Goal: Check status

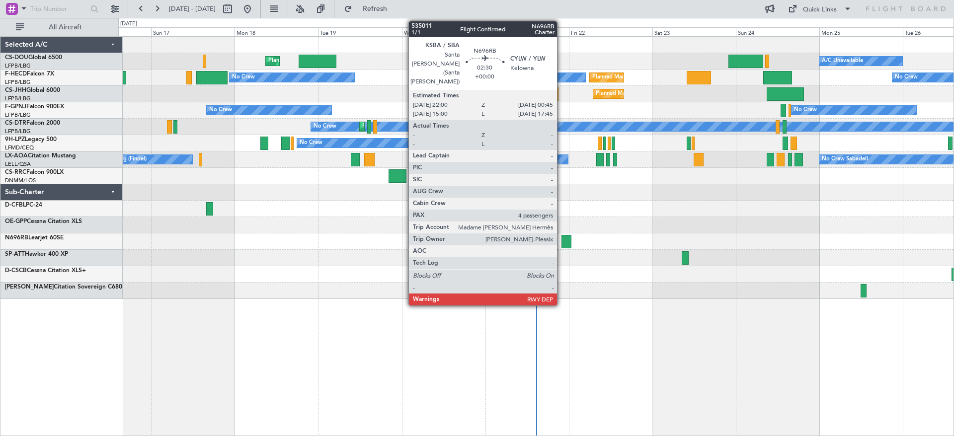
click at [562, 239] on div at bounding box center [567, 241] width 10 height 13
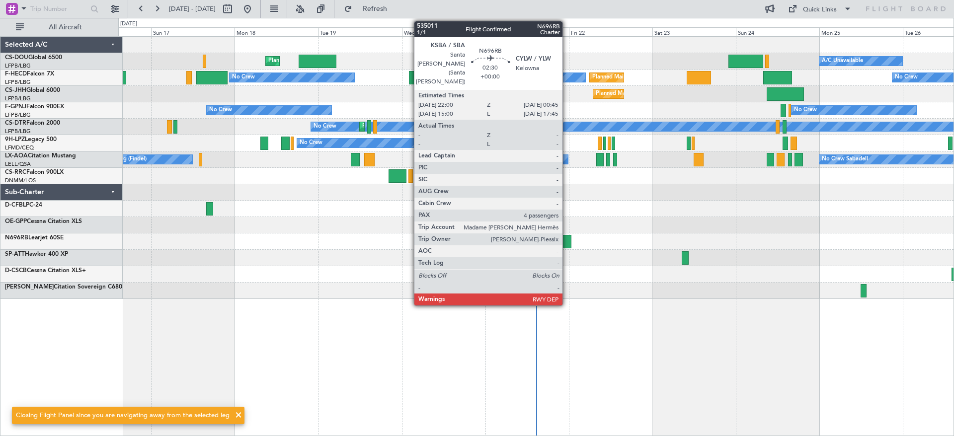
click at [566, 243] on div at bounding box center [567, 241] width 10 height 13
click at [569, 238] on div at bounding box center [567, 241] width 10 height 13
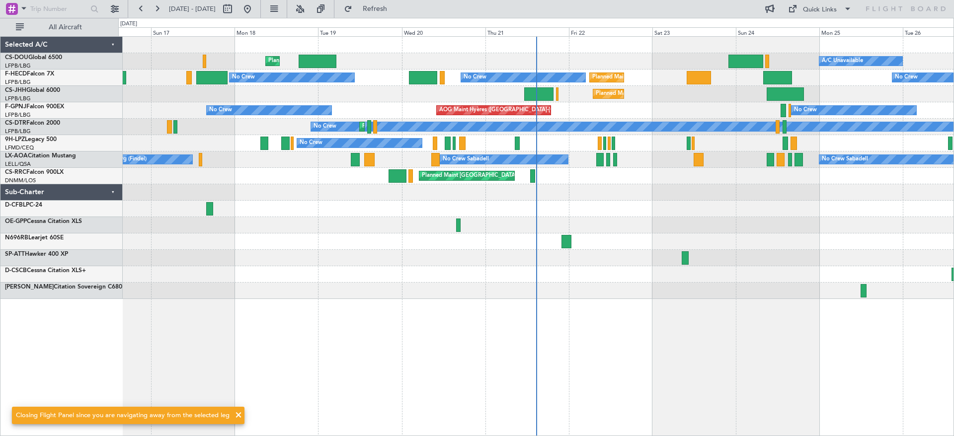
click at [566, 239] on div at bounding box center [567, 241] width 10 height 13
